Goal: Task Accomplishment & Management: Use online tool/utility

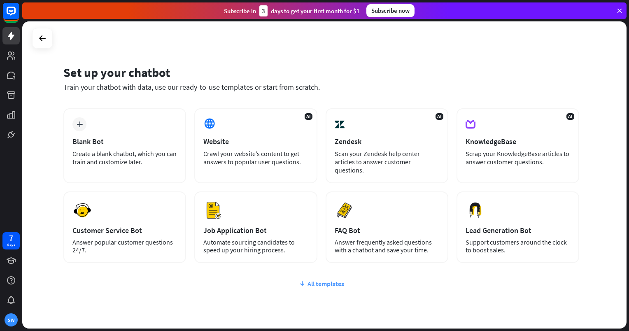
click at [319, 281] on div "All templates" at bounding box center [321, 284] width 516 height 8
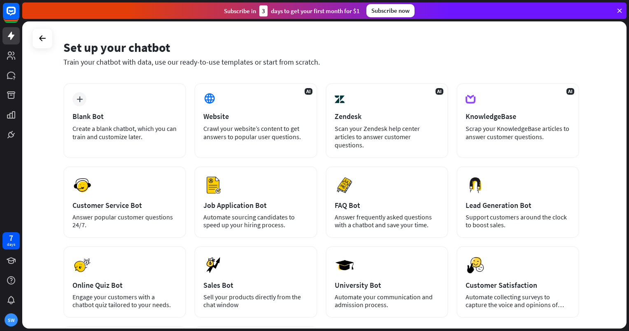
scroll to position [23, 0]
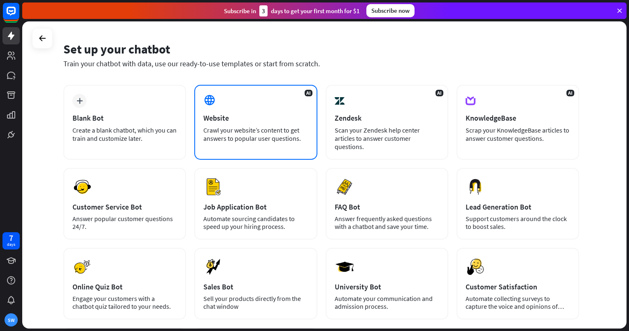
click at [220, 136] on div "Crawl your website’s content to get answers to popular user questions." at bounding box center [255, 134] width 105 height 16
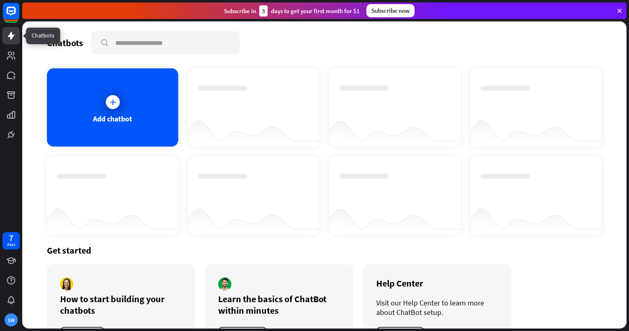
click at [13, 40] on icon at bounding box center [11, 36] width 10 height 10
click at [107, 111] on div "Add chatbot" at bounding box center [112, 107] width 131 height 78
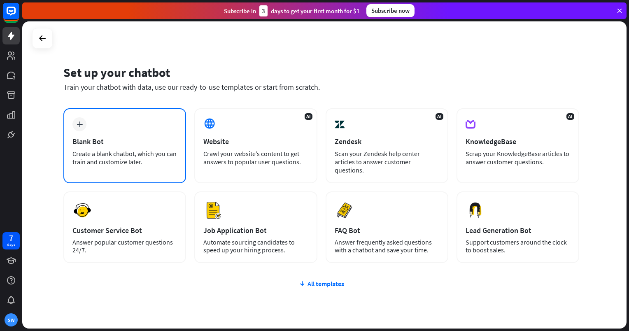
click at [122, 155] on div "Create a blank chatbot, which you can train and customize later." at bounding box center [125, 158] width 105 height 16
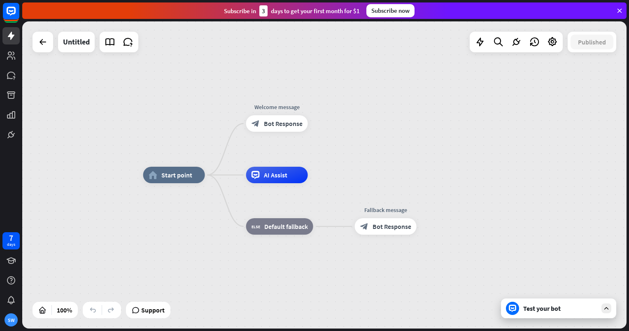
click at [532, 303] on div "Test your bot" at bounding box center [558, 309] width 115 height 20
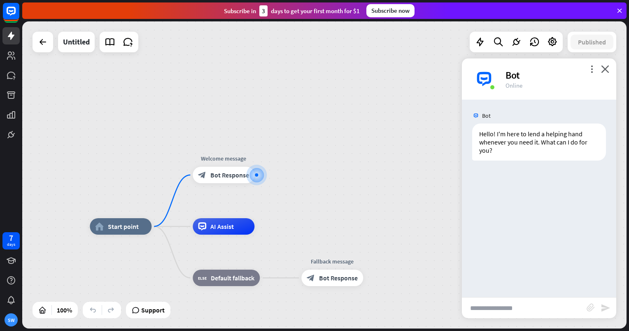
click at [607, 76] on div "more_vert close Bot Online" at bounding box center [539, 78] width 154 height 41
click at [607, 69] on icon "close" at bounding box center [605, 69] width 8 height 8
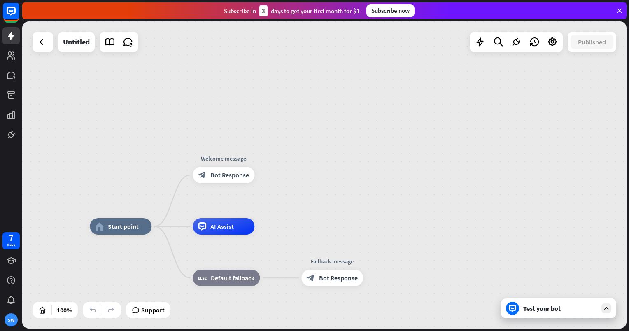
click at [338, 151] on div "home_2 Start point Welcome message block_bot_response Bot Response AI Assist bl…" at bounding box center [324, 174] width 605 height 307
click at [44, 308] on icon at bounding box center [42, 310] width 8 height 8
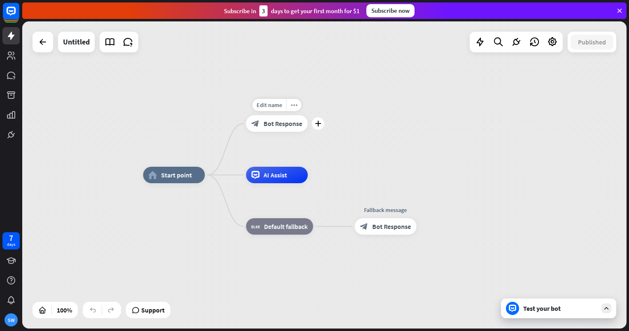
click at [275, 126] on span "Bot Response" at bounding box center [283, 123] width 39 height 8
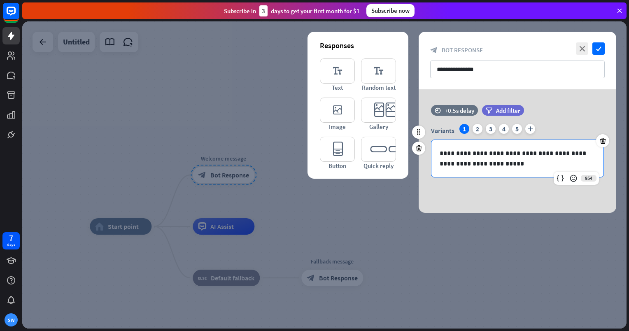
click at [493, 167] on p "**********" at bounding box center [518, 158] width 156 height 21
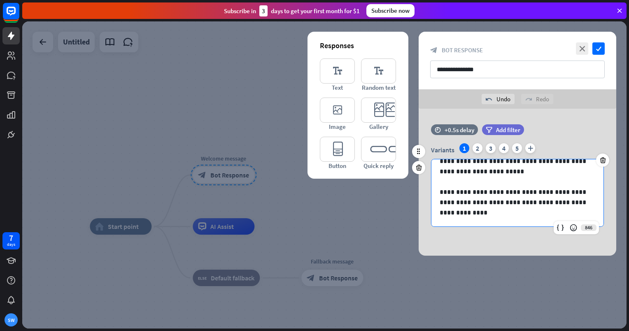
scroll to position [14, 0]
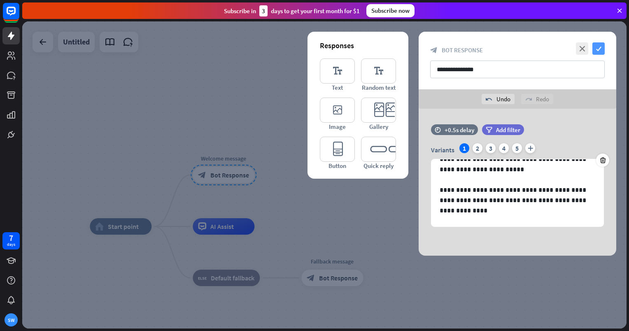
click at [603, 48] on icon "check" at bounding box center [599, 48] width 12 height 12
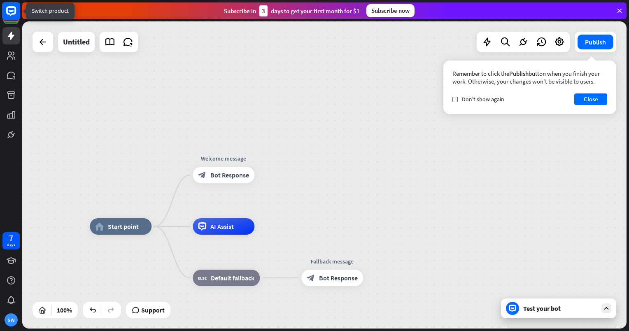
click at [13, 16] on rect at bounding box center [11, 11] width 18 height 18
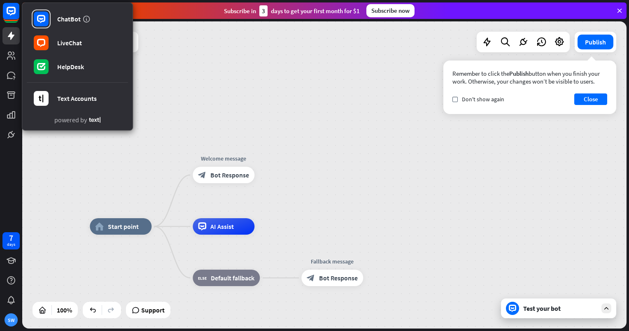
click at [181, 80] on div "home_2 Start point Welcome message block_bot_response Bot Response AI Assist bl…" at bounding box center [324, 174] width 605 height 307
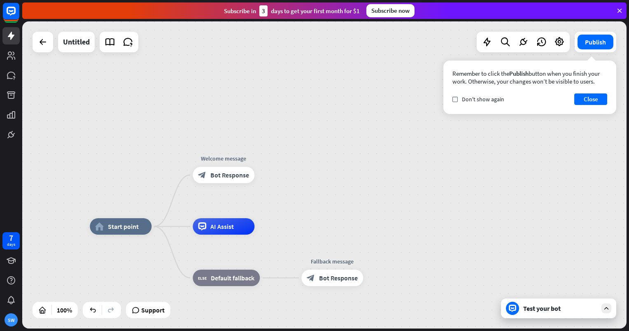
click at [505, 144] on div "home_2 Start point Welcome message block_bot_response Bot Response AI Assist bl…" at bounding box center [324, 174] width 605 height 307
click at [593, 98] on button "Close" at bounding box center [591, 100] width 33 height 12
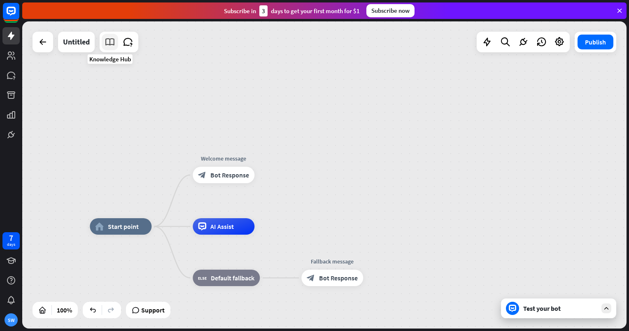
click at [112, 42] on icon at bounding box center [110, 42] width 11 height 11
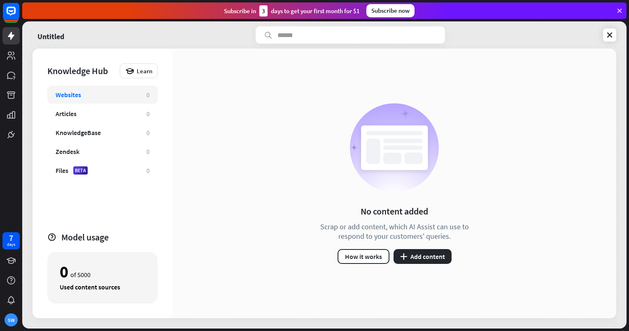
click at [126, 101] on div "Websites 0" at bounding box center [102, 95] width 110 height 18
click at [412, 256] on button "plus Add content" at bounding box center [423, 256] width 58 height 15
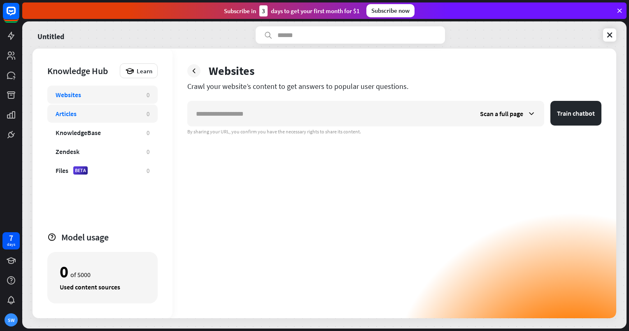
click at [99, 112] on div "Articles" at bounding box center [97, 114] width 83 height 8
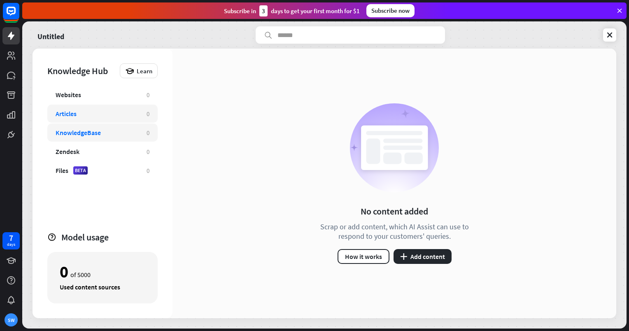
click at [91, 133] on div "KnowledgeBase" at bounding box center [78, 133] width 45 height 8
click at [91, 148] on div "Zendesk" at bounding box center [97, 151] width 83 height 8
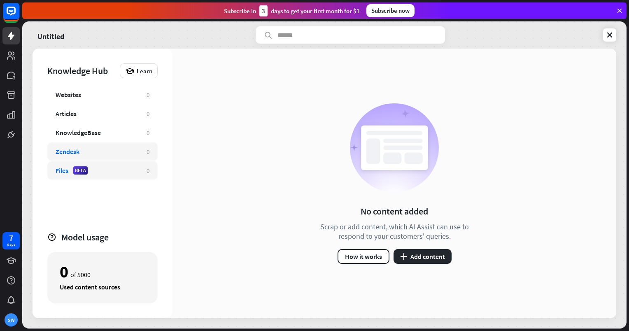
click at [96, 166] on div "Files BETA" at bounding box center [97, 170] width 83 height 8
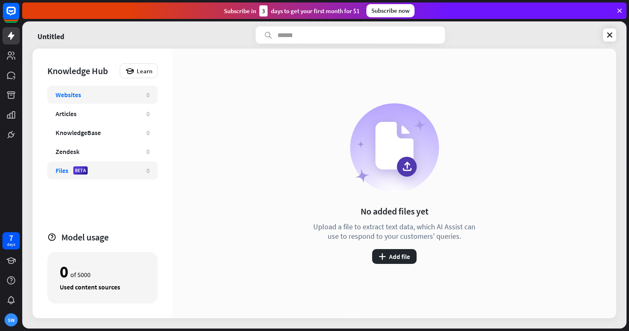
click at [99, 87] on div "Websites 0" at bounding box center [102, 95] width 110 height 18
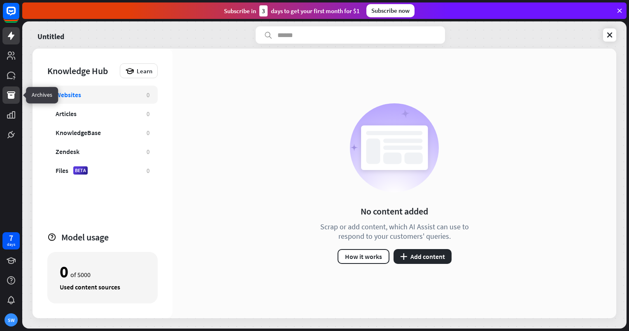
click at [10, 101] on link at bounding box center [10, 95] width 17 height 17
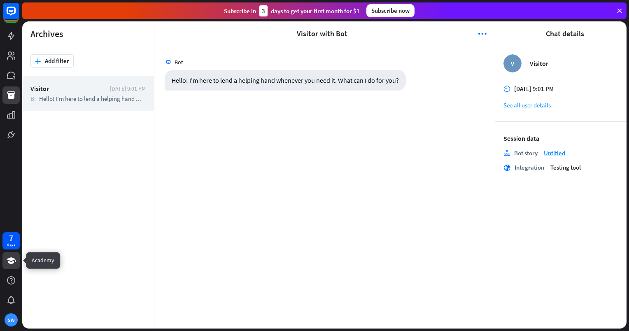
click at [14, 259] on icon at bounding box center [11, 260] width 9 height 7
